Goal: Navigation & Orientation: Find specific page/section

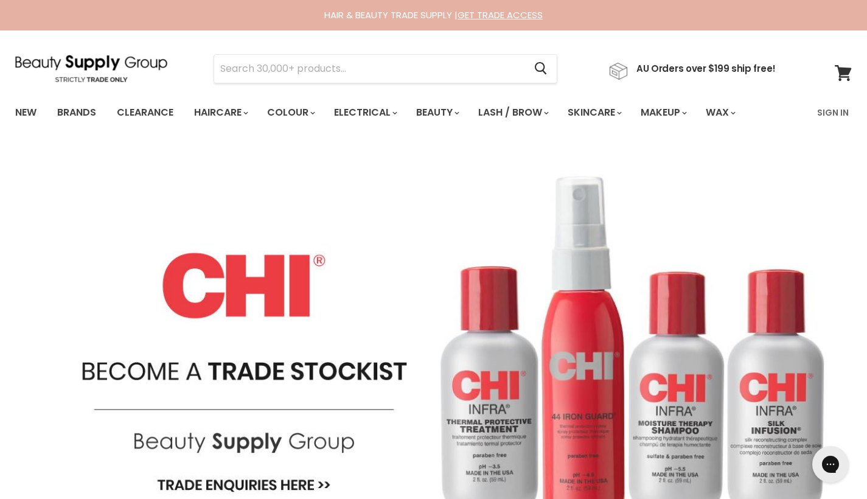
click at [424, 304] on img "Main content" at bounding box center [433, 345] width 867 height 419
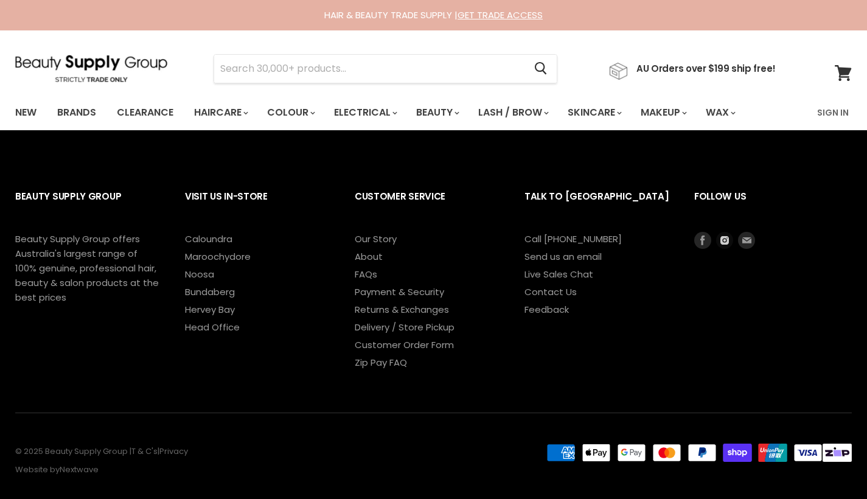
click at [719, 240] on icon "Footer" at bounding box center [724, 240] width 17 height 17
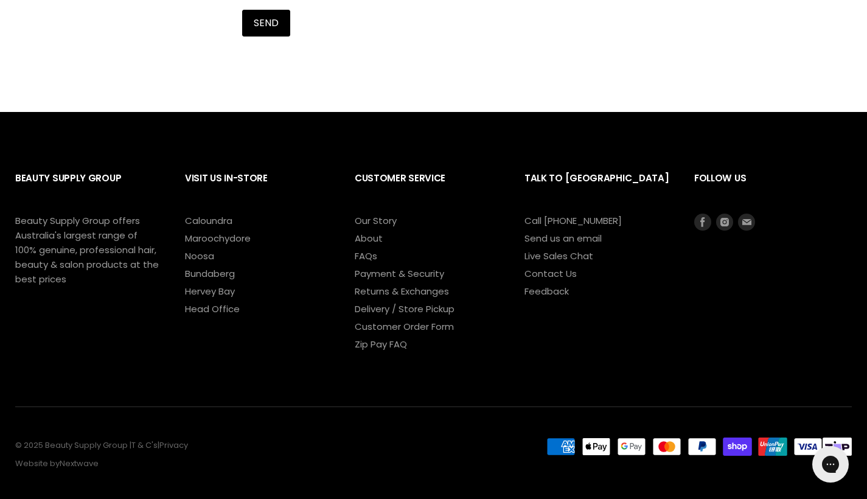
scroll to position [605, 0]
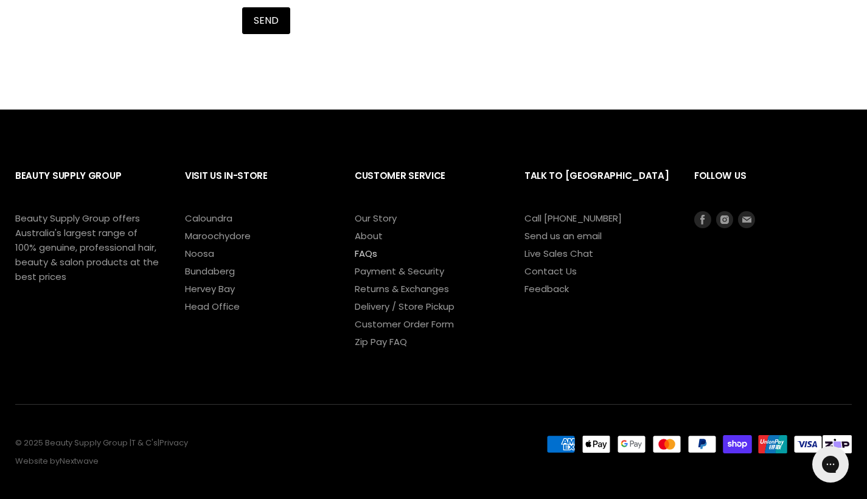
click at [369, 258] on link "FAQs" at bounding box center [366, 253] width 23 height 13
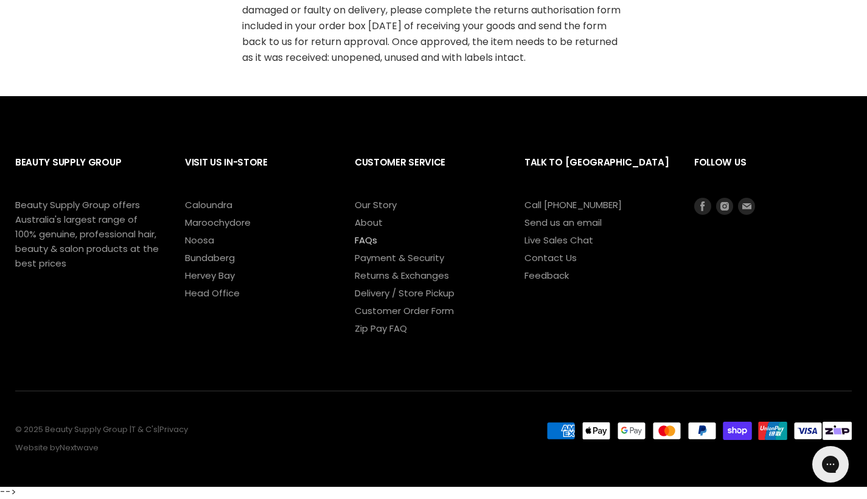
scroll to position [754, 0]
click at [719, 212] on icon "Footer" at bounding box center [724, 206] width 17 height 17
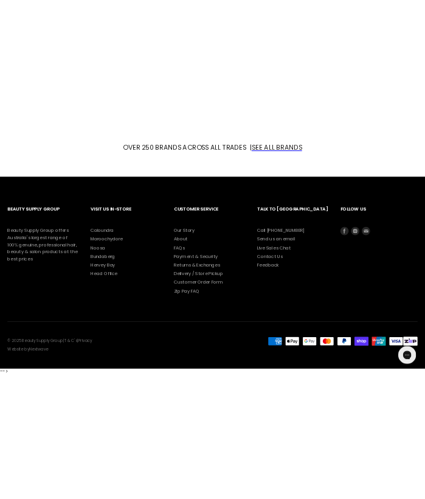
scroll to position [1513, 0]
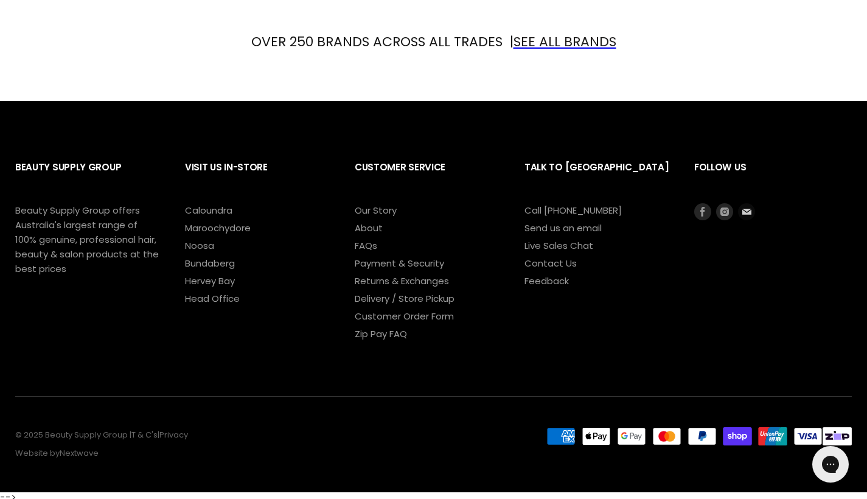
click at [753, 209] on icon "Footer" at bounding box center [746, 211] width 17 height 17
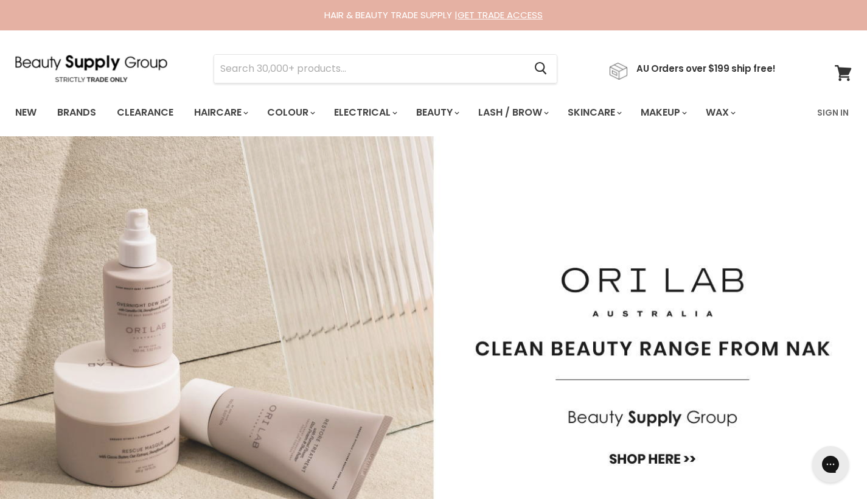
scroll to position [0, 0]
